Goal: Find specific page/section: Find specific page/section

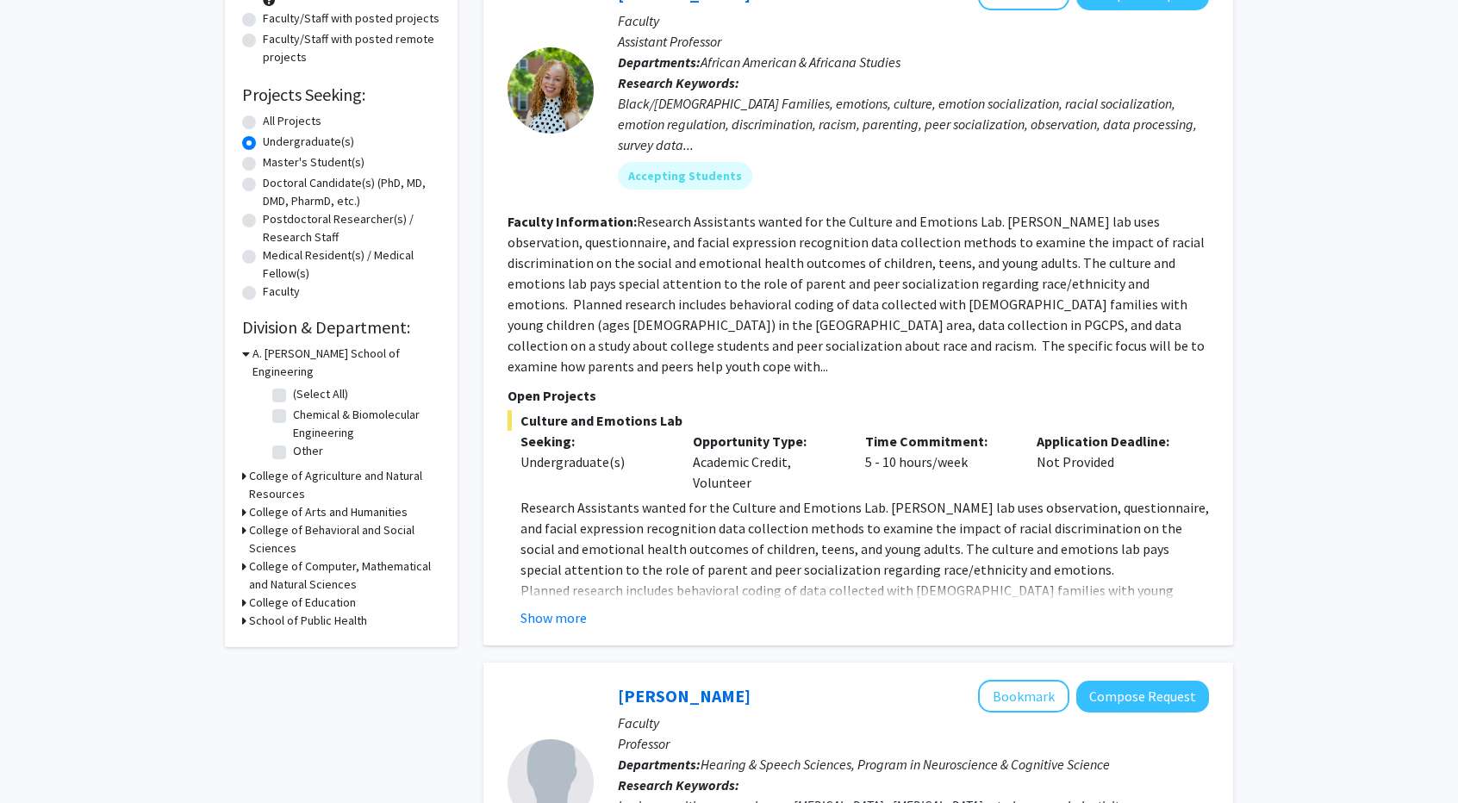
scroll to position [209, 0]
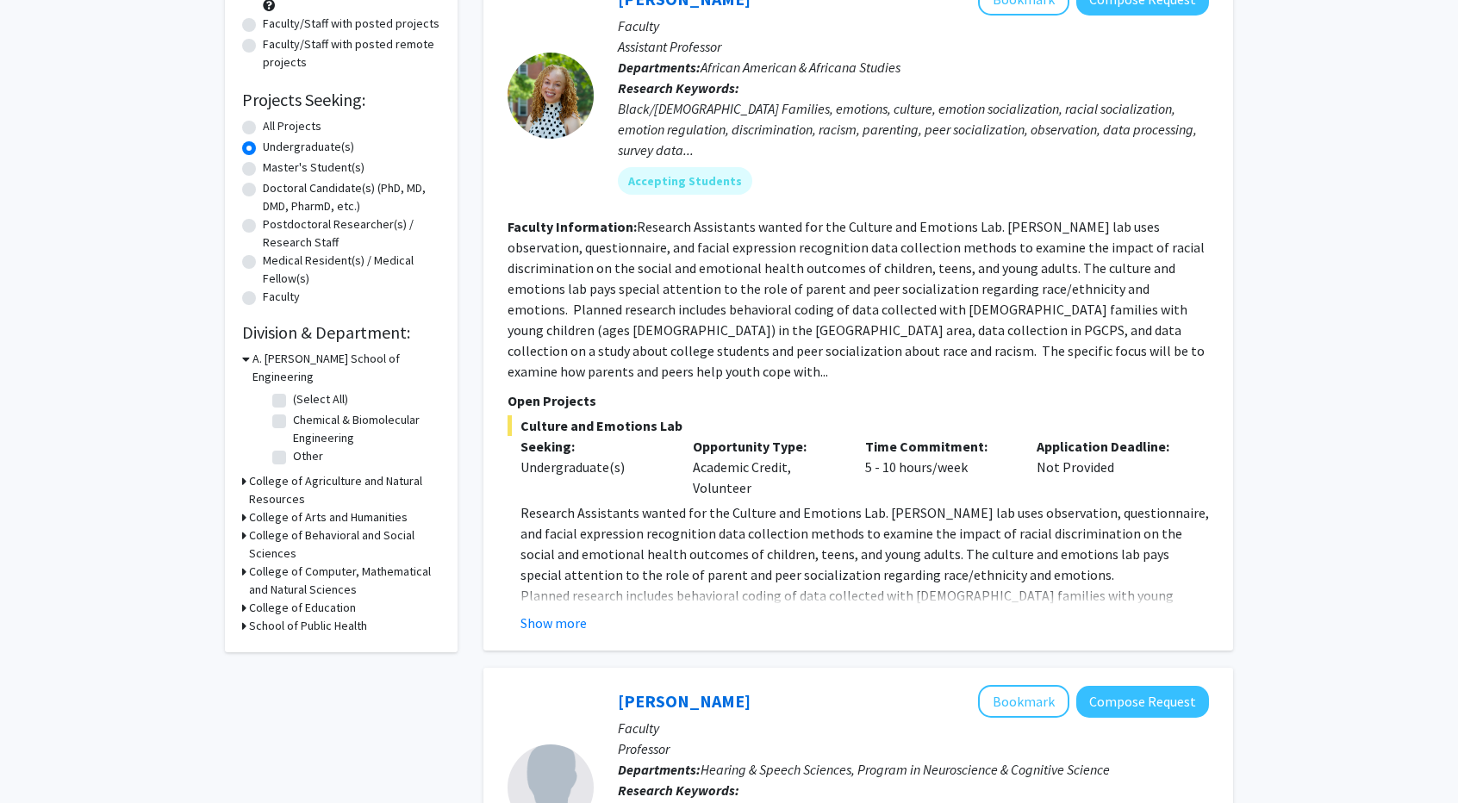
click at [265, 563] on h3 "College of Computer, Mathematical and Natural Sciences" at bounding box center [344, 581] width 191 height 36
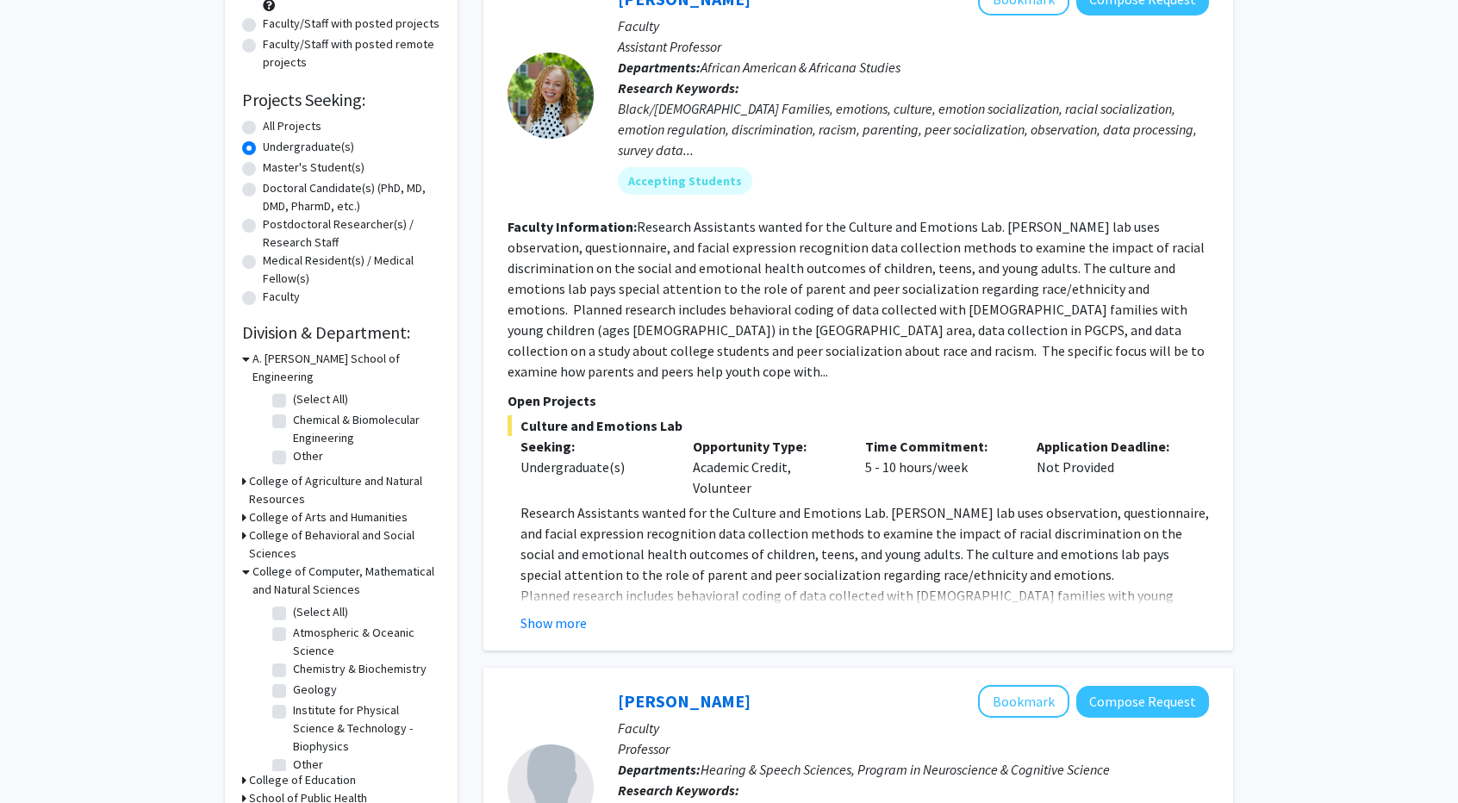
click at [293, 603] on label "(Select All)" at bounding box center [320, 612] width 55 height 18
click at [293, 603] on input "(Select All)" at bounding box center [298, 608] width 11 height 11
checkbox input "true"
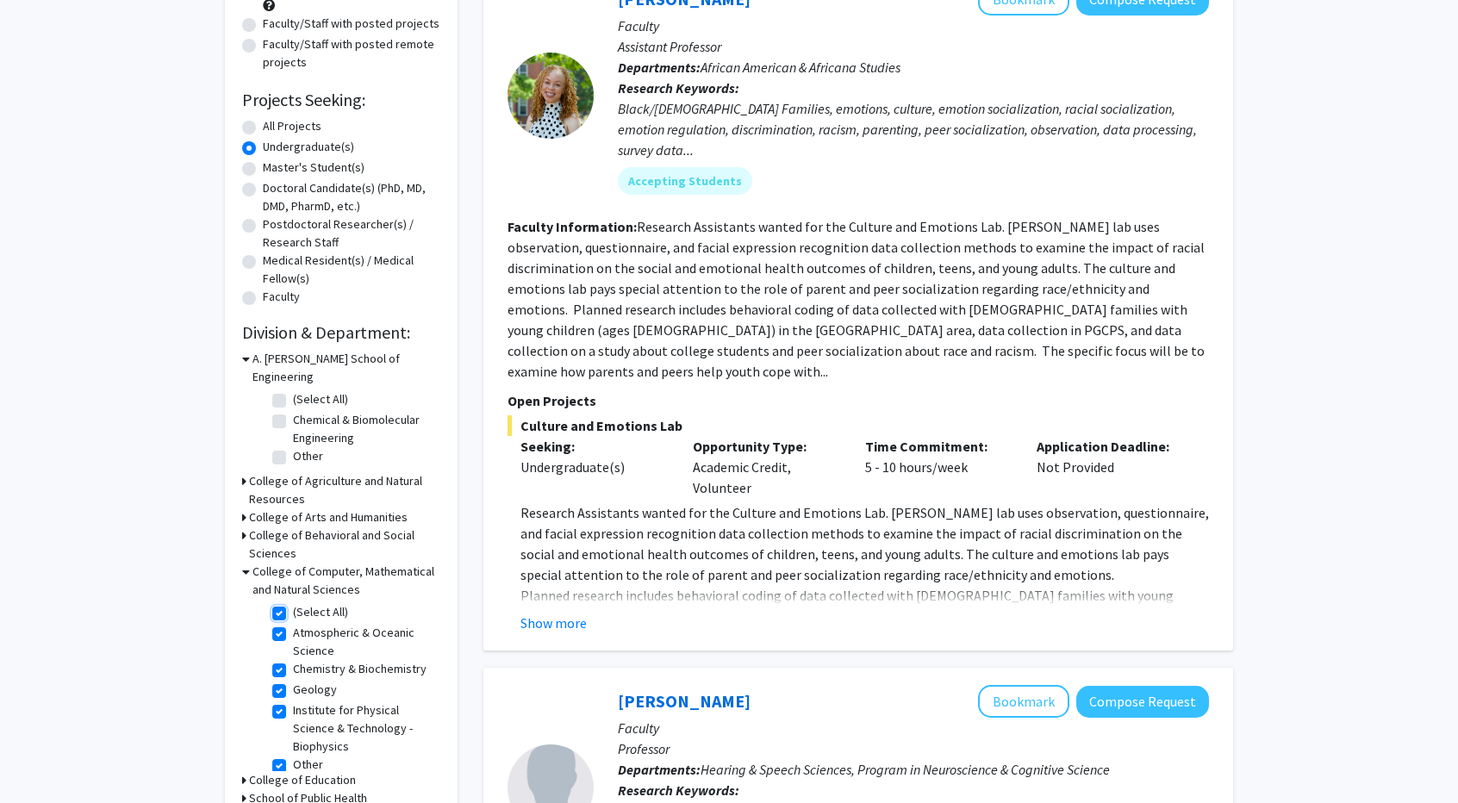
checkbox input "true"
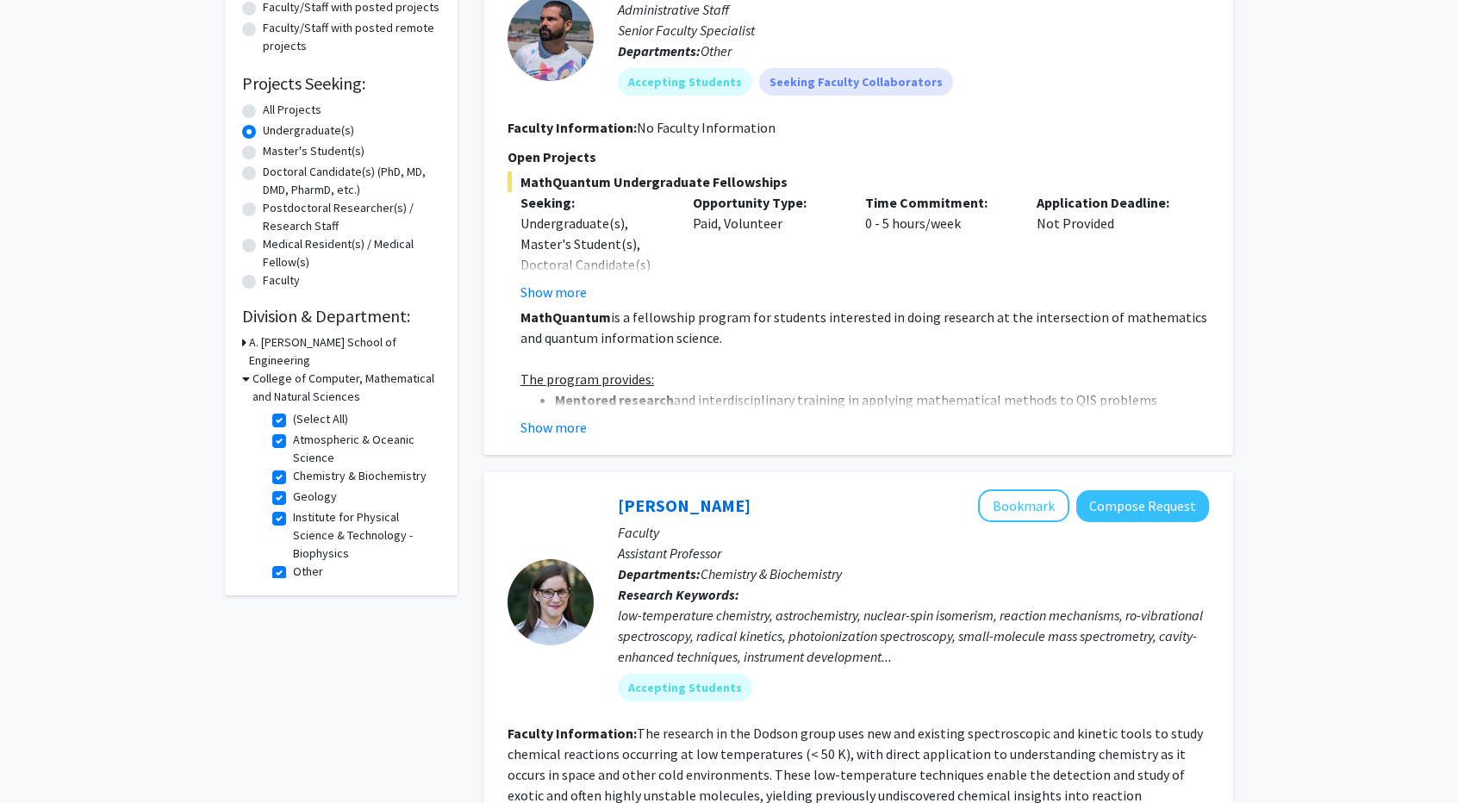
scroll to position [215, 0]
